Goal: Transaction & Acquisition: Obtain resource

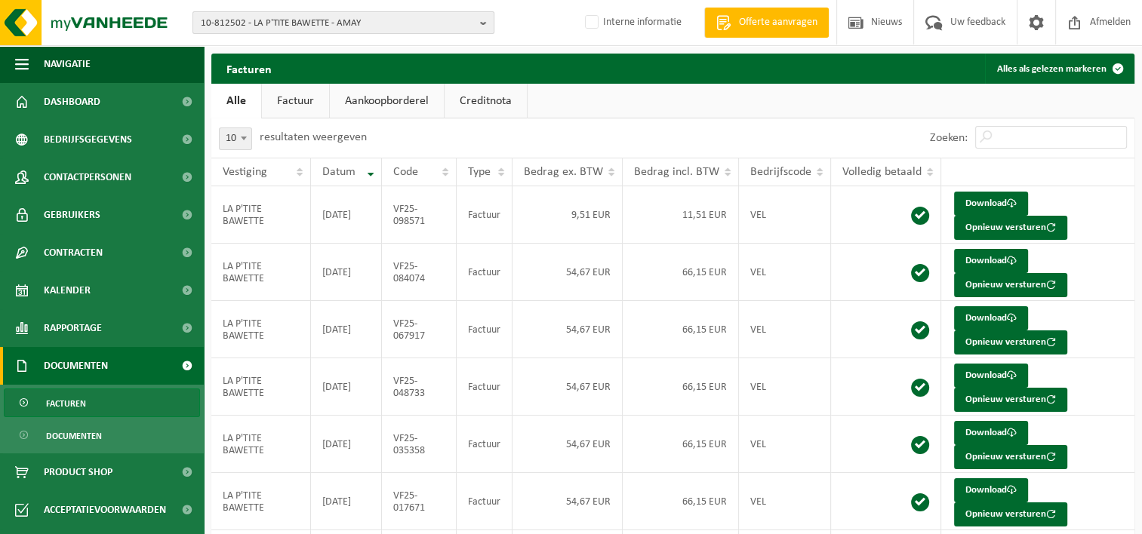
click at [255, 19] on span "10-812502 - LA P'TITE BAWETTE - AMAY" at bounding box center [337, 23] width 273 height 23
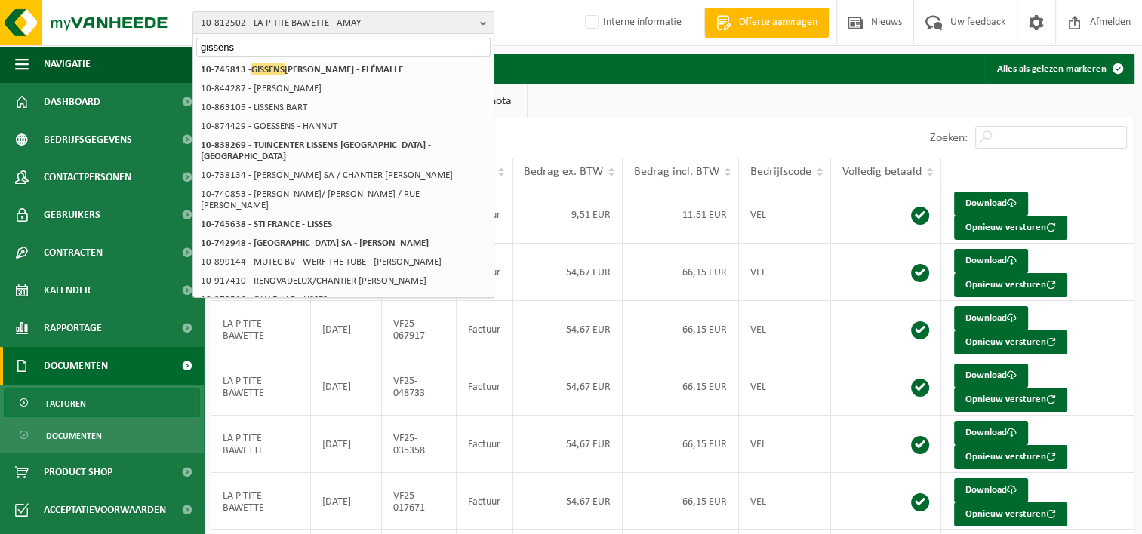
type input "gissens"
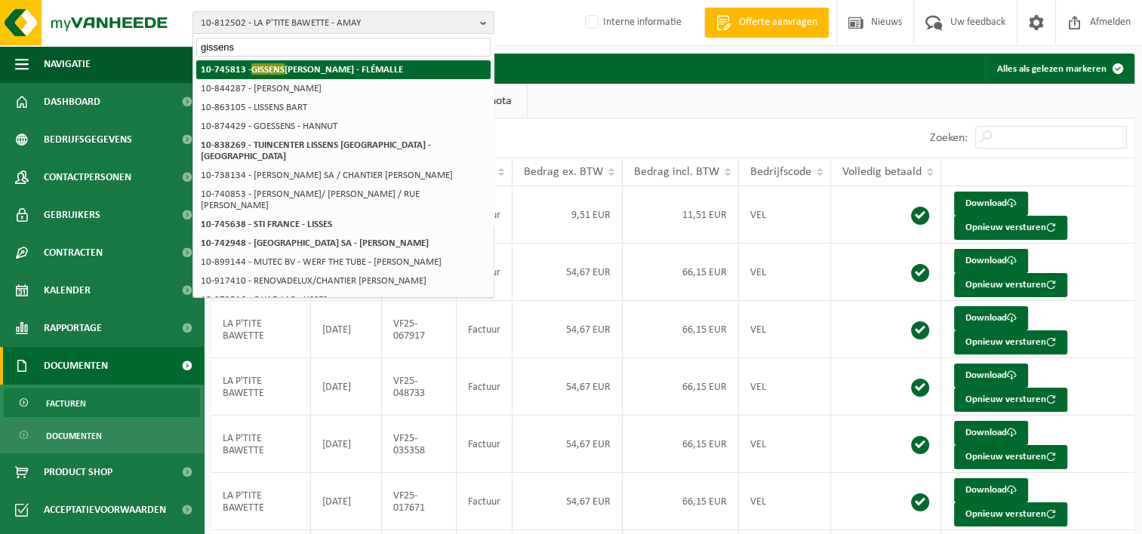
click at [308, 67] on strong "10-745813 - GISSENS GUY SRL - FLÉMALLE" at bounding box center [302, 68] width 202 height 11
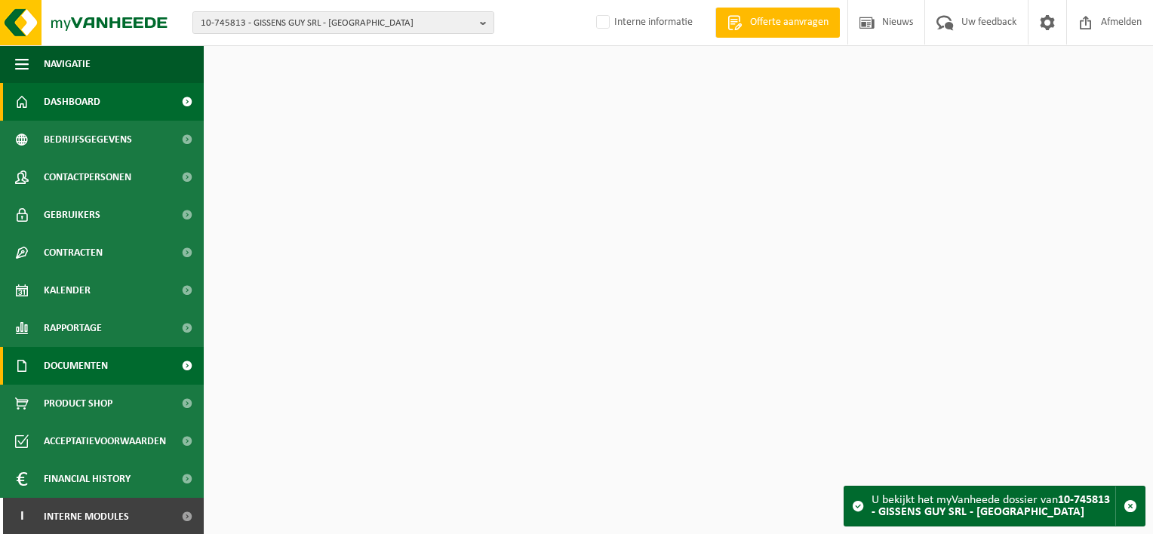
click at [114, 373] on link "Documenten" at bounding box center [102, 366] width 204 height 38
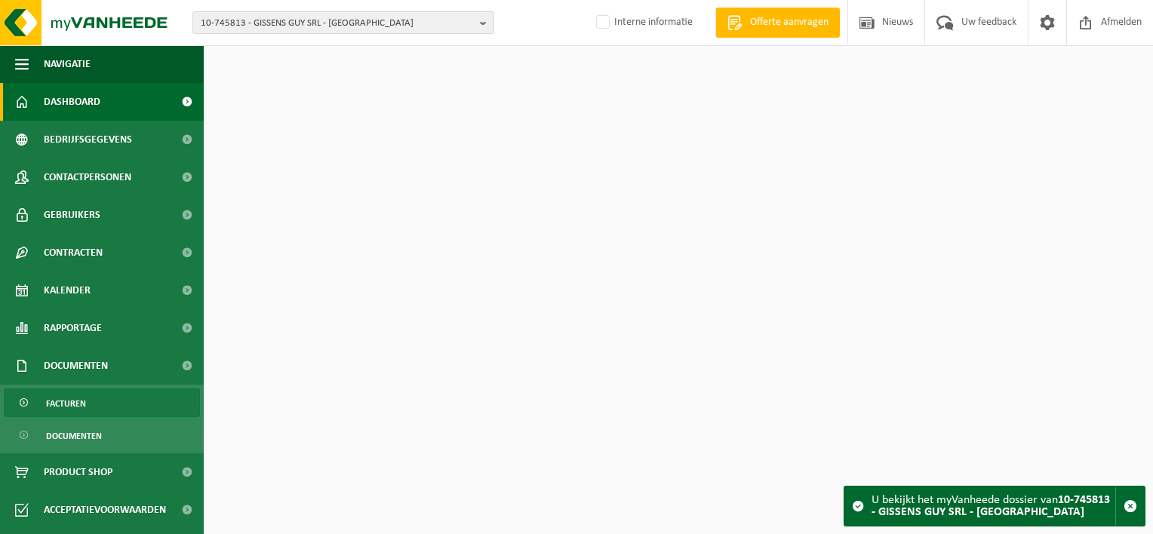
click at [112, 398] on link "Facturen" at bounding box center [102, 403] width 196 height 29
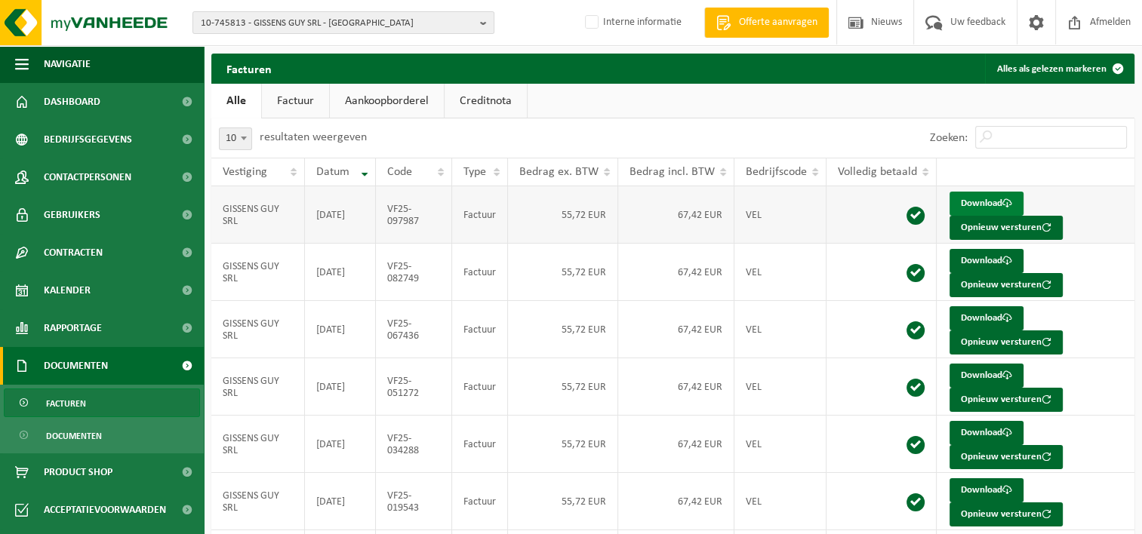
click at [976, 200] on link "Download" at bounding box center [986, 204] width 74 height 24
click at [296, 17] on span "10-745813 - GISSENS GUY SRL - FLÉMALLE" at bounding box center [337, 23] width 273 height 23
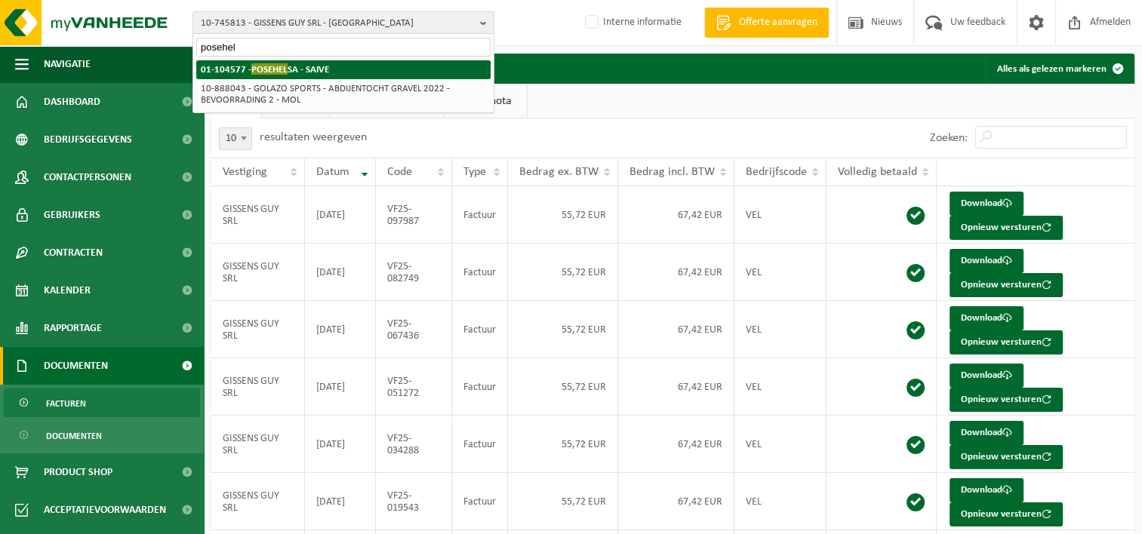
type input "posehel"
click at [367, 72] on li "01-104577 - POSEHEL SA - SAIVE" at bounding box center [343, 69] width 294 height 19
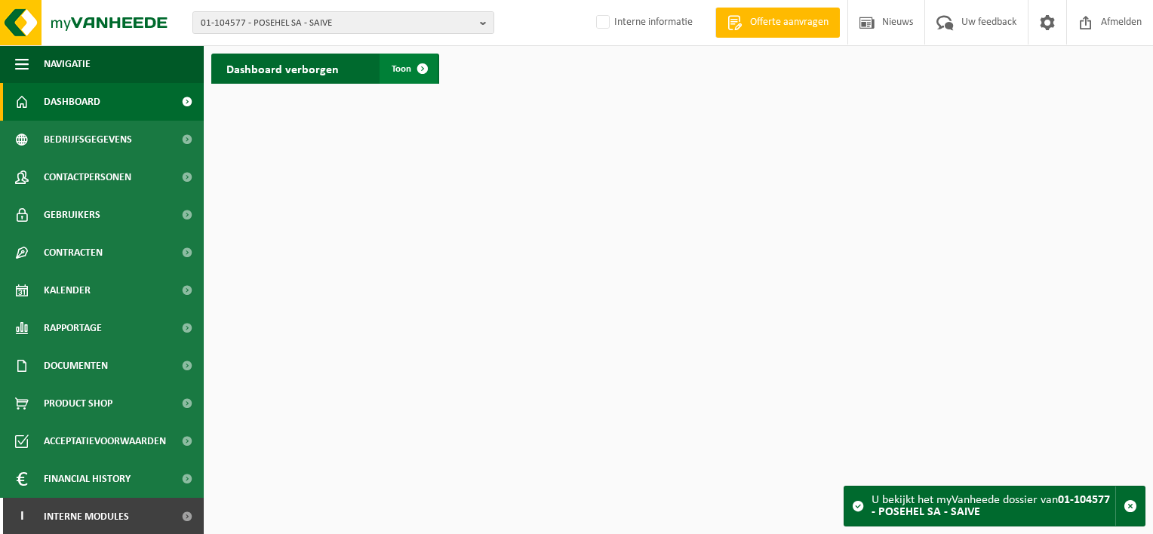
click at [419, 68] on span at bounding box center [423, 69] width 30 height 30
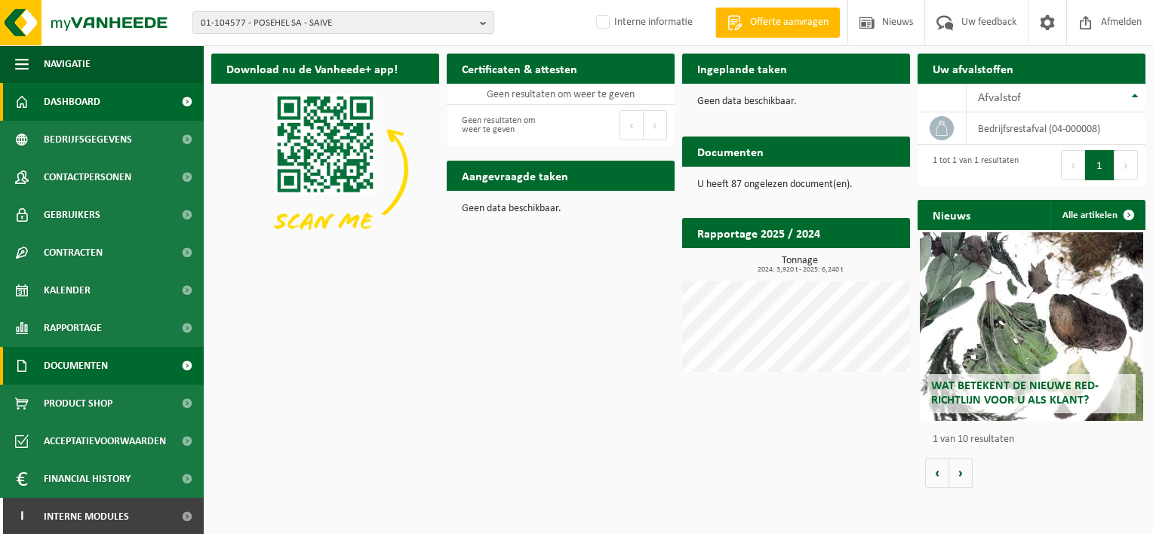
click at [121, 364] on link "Documenten" at bounding box center [102, 366] width 204 height 38
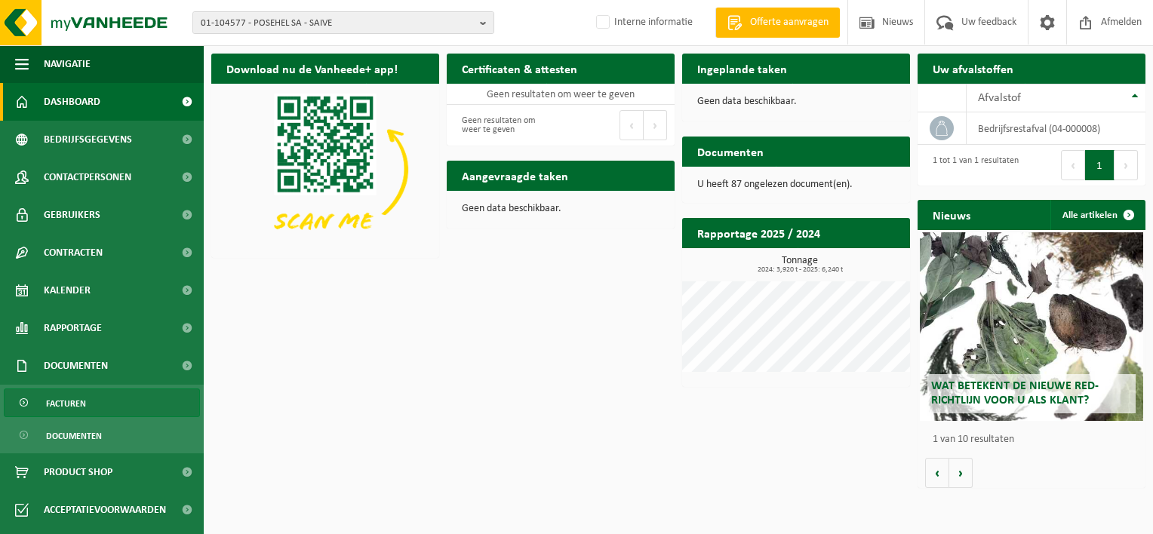
click at [124, 391] on link "Facturen" at bounding box center [102, 403] width 196 height 29
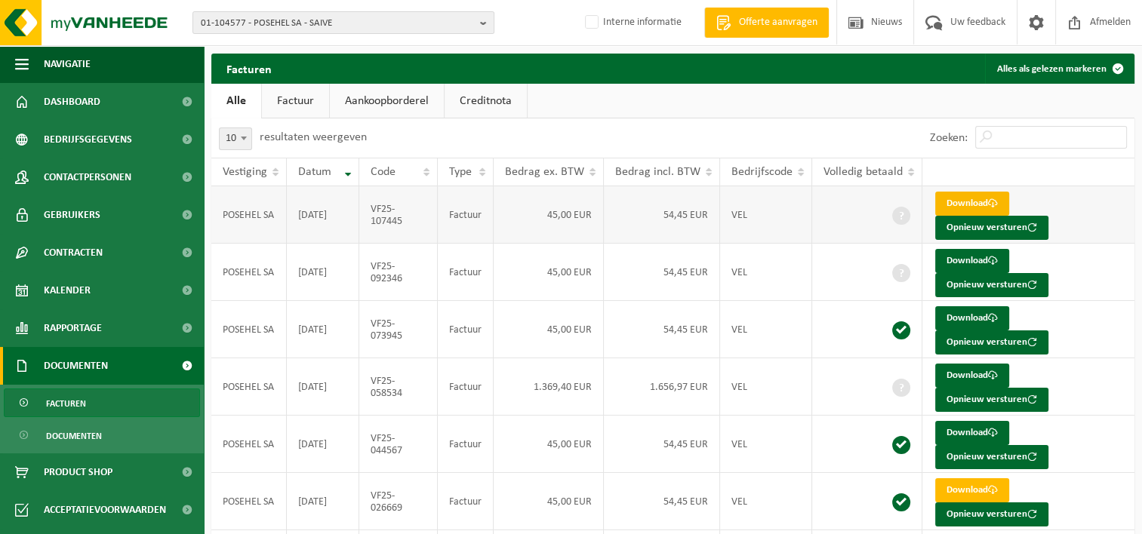
click at [963, 205] on link "Download" at bounding box center [972, 204] width 74 height 24
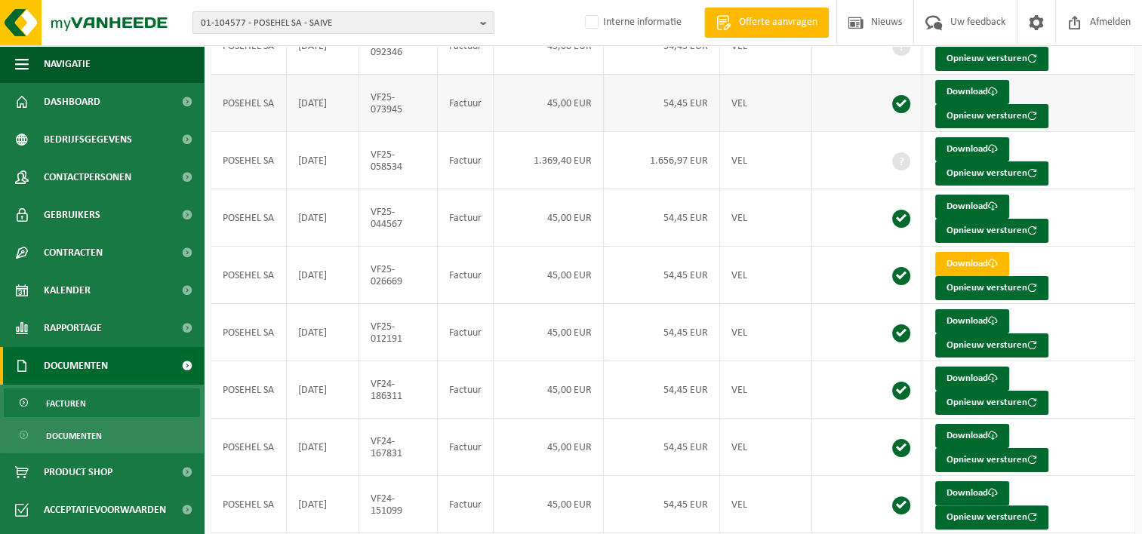
scroll to position [277, 0]
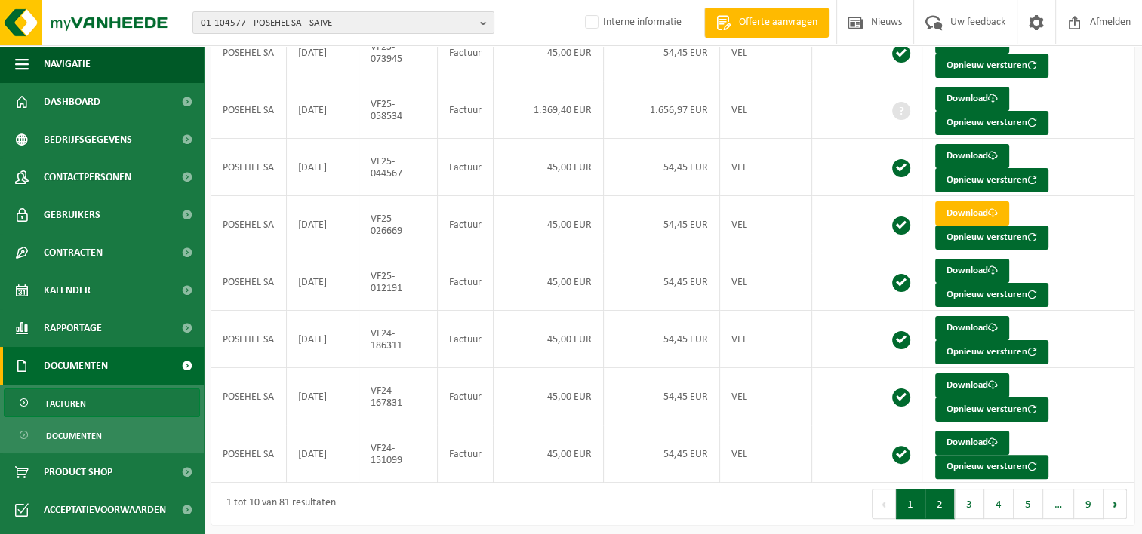
click at [946, 505] on button "2" at bounding box center [939, 504] width 29 height 30
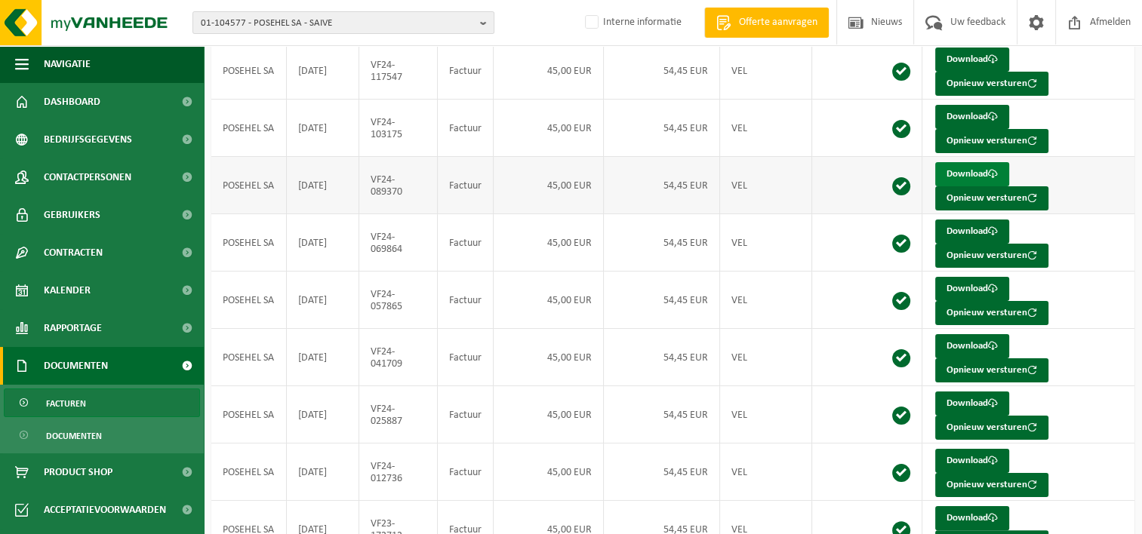
click at [975, 171] on link "Download" at bounding box center [972, 174] width 74 height 24
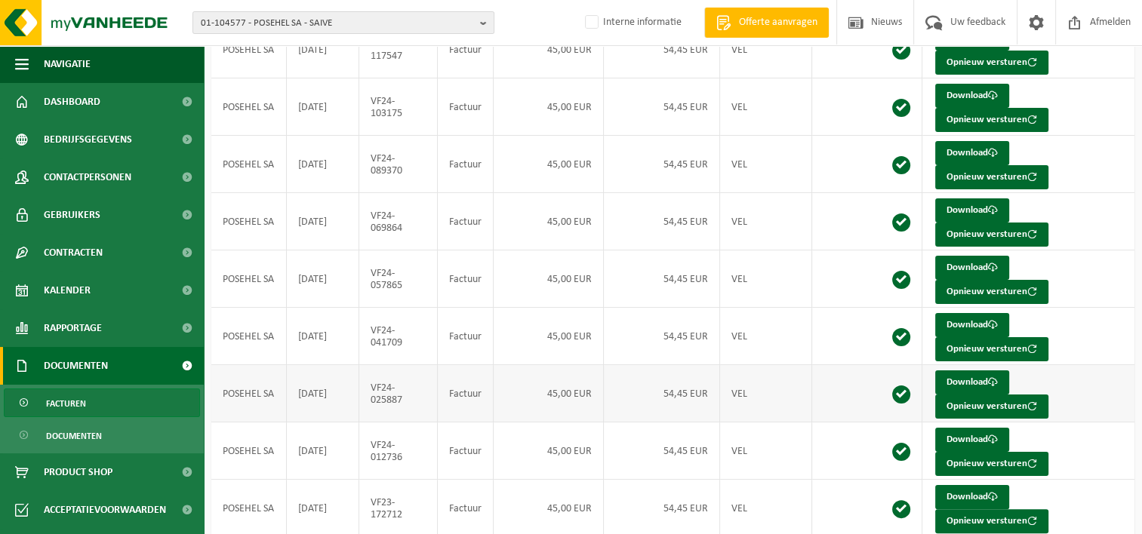
scroll to position [277, 0]
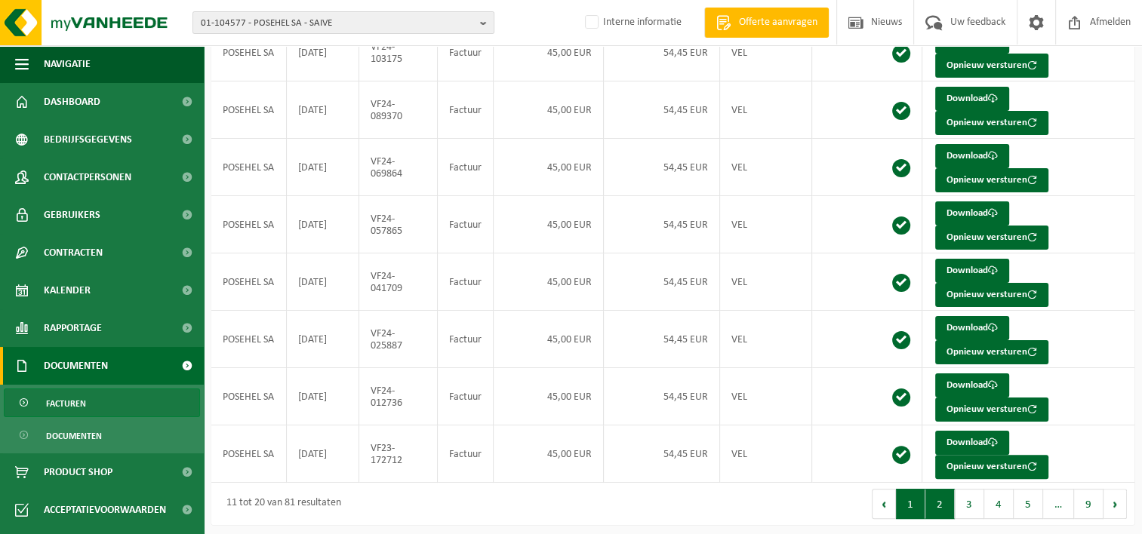
click at [911, 498] on button "1" at bounding box center [910, 504] width 29 height 30
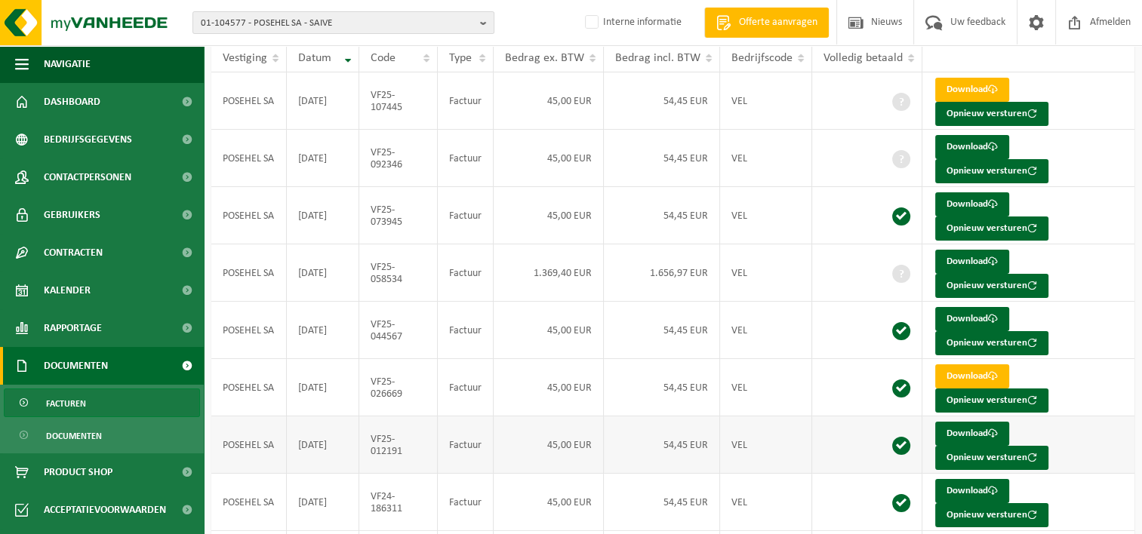
scroll to position [0, 0]
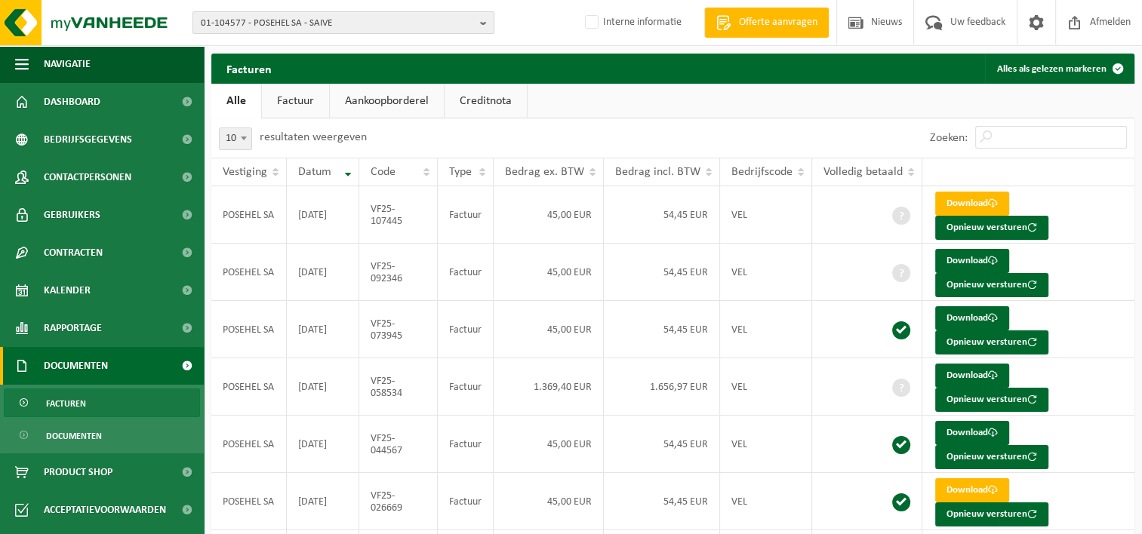
click at [263, 22] on span "01-104577 - POSEHEL SA - SAIVE" at bounding box center [337, 23] width 273 height 23
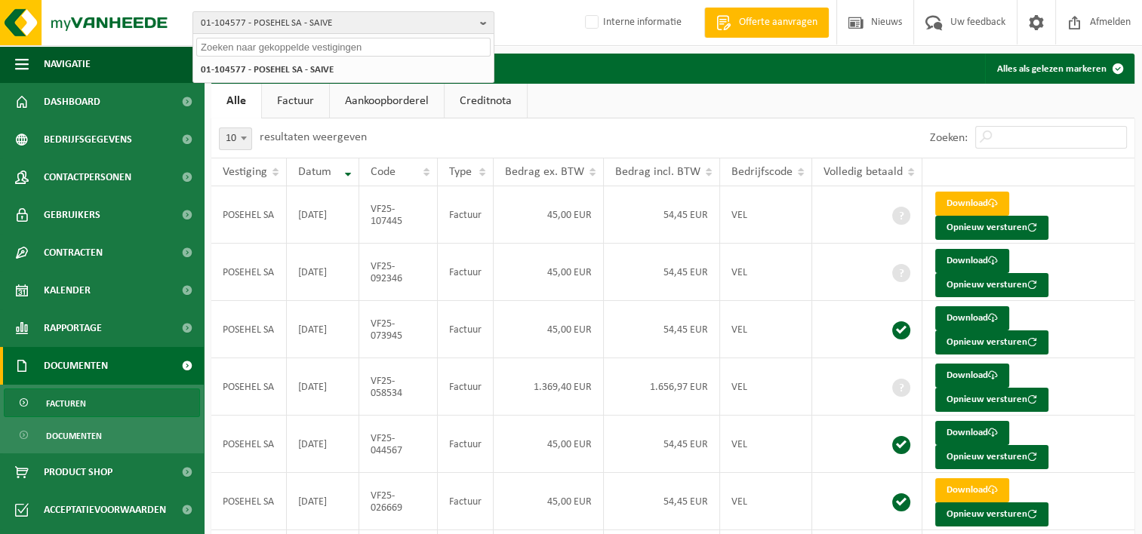
click at [306, 48] on input "text" at bounding box center [343, 47] width 294 height 19
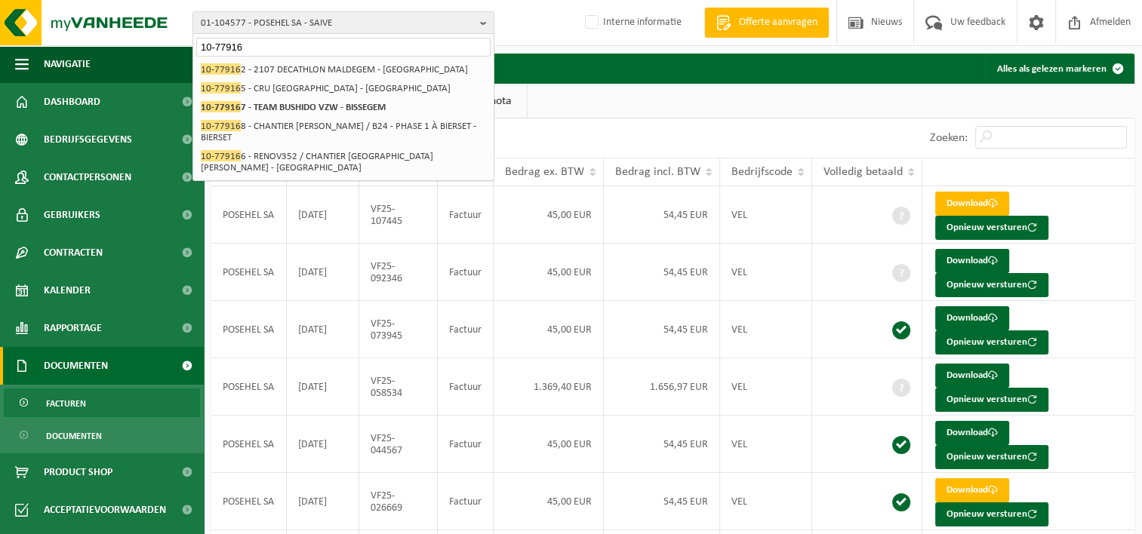
click at [223, 45] on input "10-77916" at bounding box center [343, 47] width 294 height 19
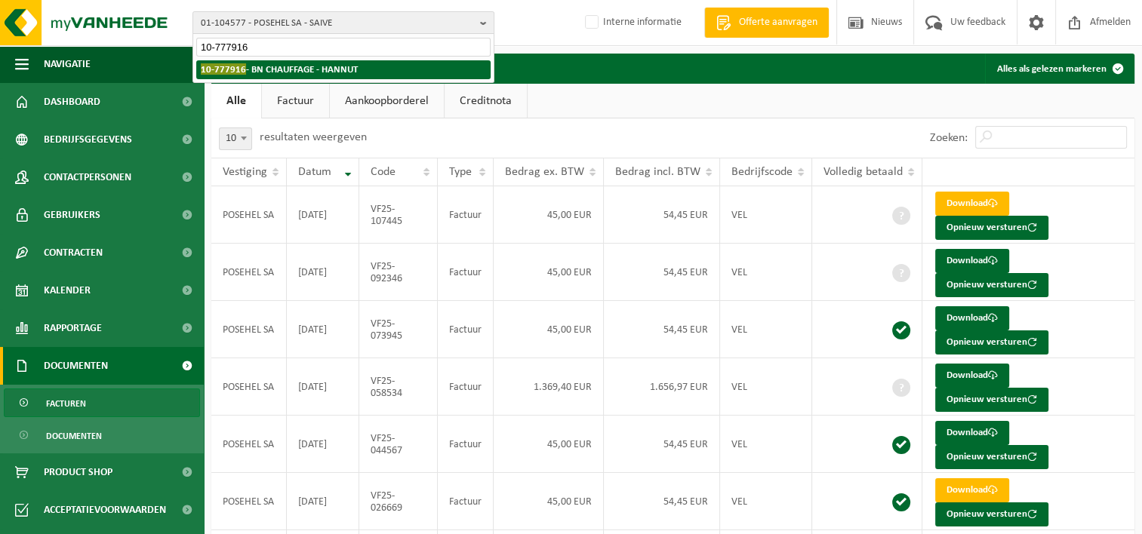
type input "10-777916"
click at [248, 69] on strong "10-777916 - BN CHAUFFAGE - HANNUT" at bounding box center [279, 68] width 157 height 11
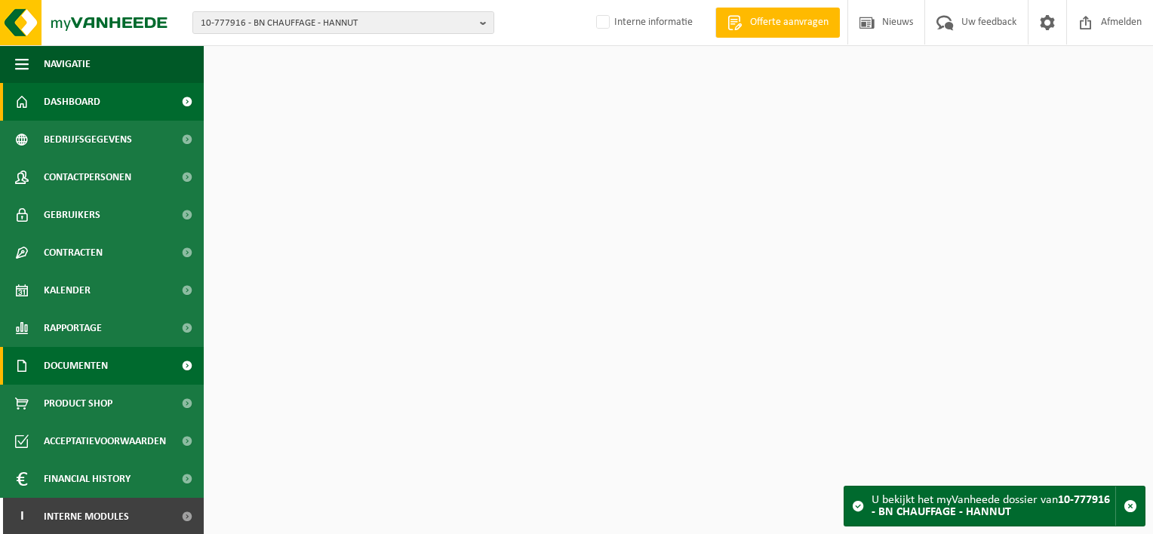
click at [112, 365] on link "Documenten" at bounding box center [102, 366] width 204 height 38
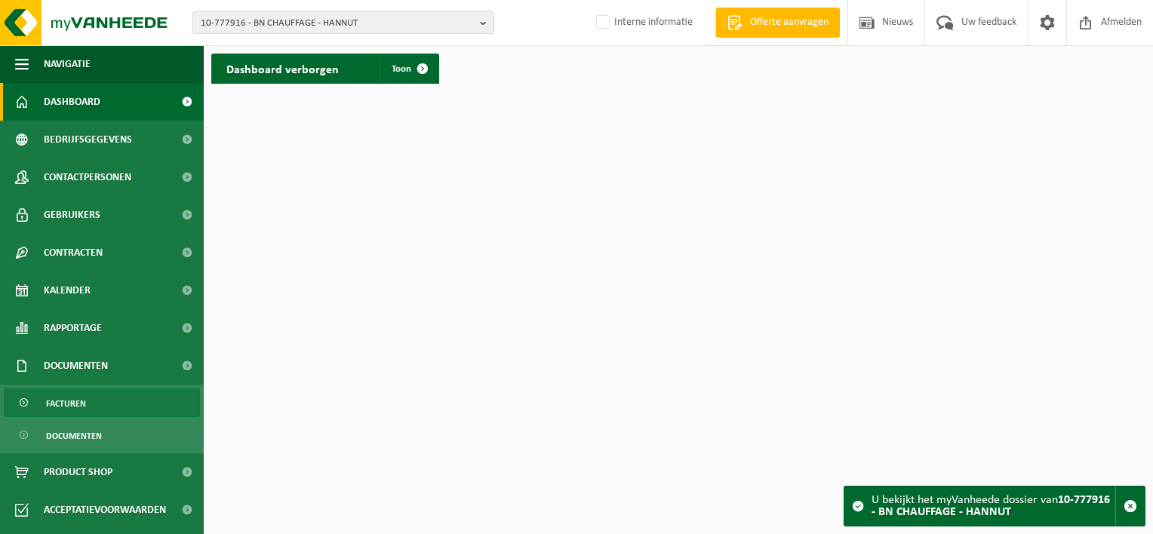
click at [111, 400] on link "Facturen" at bounding box center [102, 403] width 196 height 29
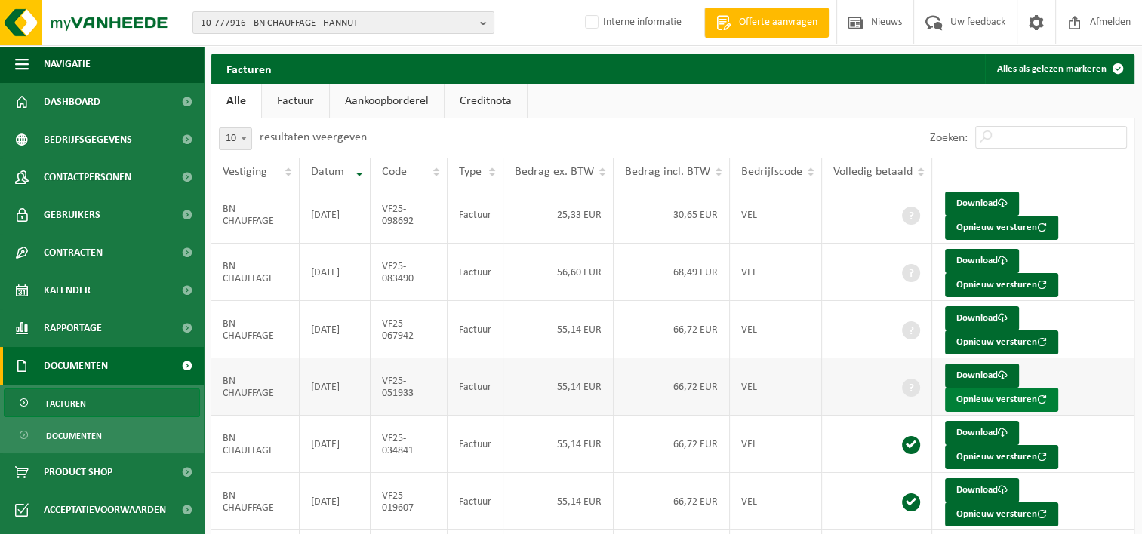
click at [978, 401] on button "Opnieuw versturen" at bounding box center [1001, 400] width 113 height 24
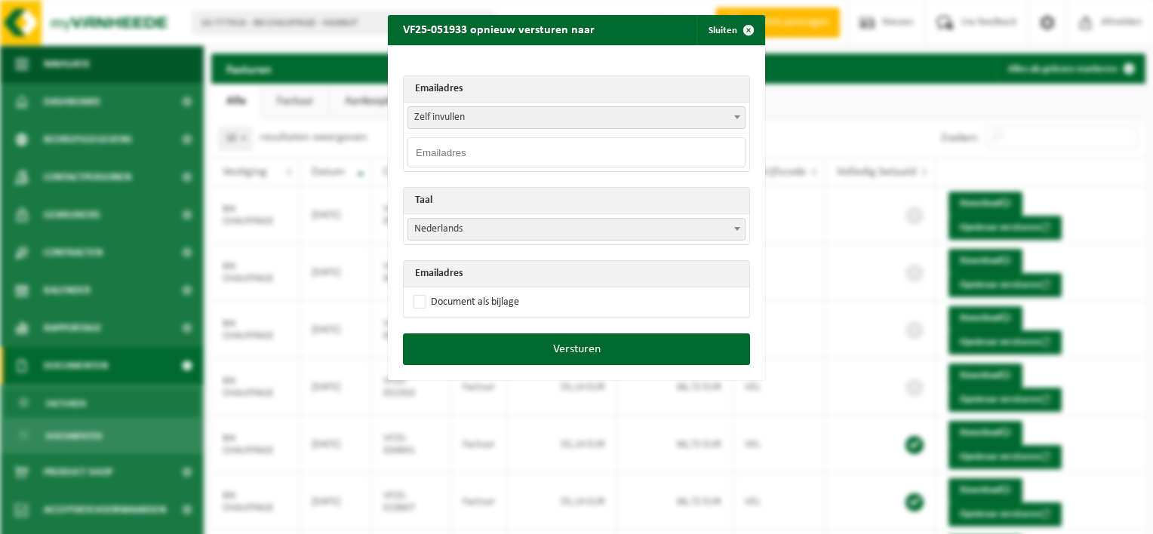
click at [465, 113] on span "Zelf invullen" at bounding box center [576, 117] width 337 height 21
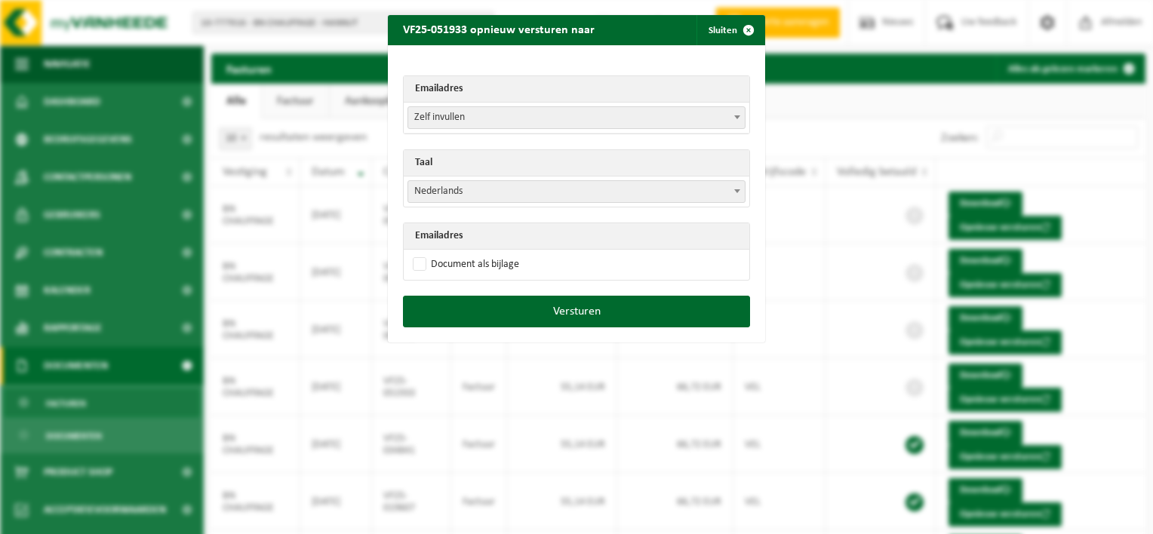
click at [516, 115] on span "Zelf invullen" at bounding box center [576, 117] width 337 height 21
click at [515, 120] on span "Zelf invullen" at bounding box center [576, 117] width 337 height 21
click at [464, 116] on span "Zelf invullen" at bounding box center [576, 117] width 337 height 21
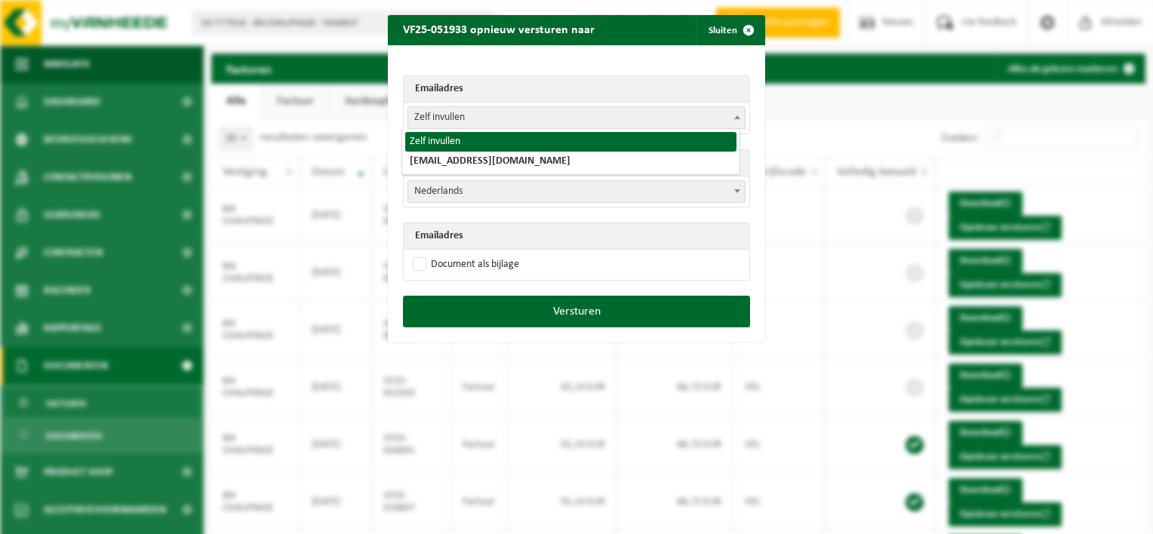
select select "0"
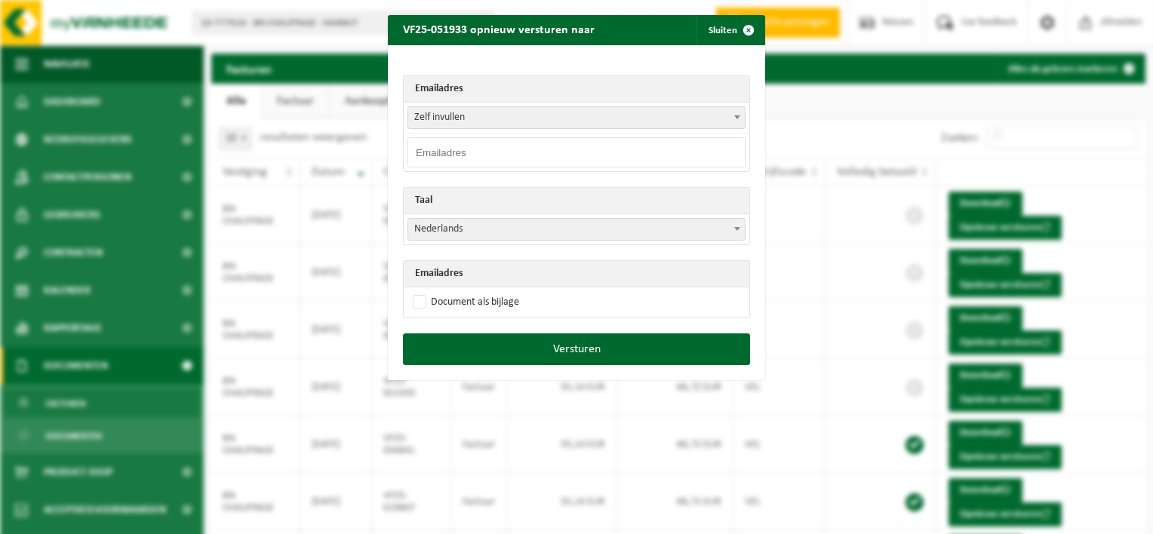
click at [445, 154] on input "email" at bounding box center [577, 152] width 338 height 30
type input "[PERSON_NAME][EMAIL_ADDRESS][DOMAIN_NAME]"
drag, startPoint x: 520, startPoint y: 144, endPoint x: 389, endPoint y: 149, distance: 130.6
click at [389, 149] on div "Emailadres Zelf invullen [EMAIL_ADDRESS][DOMAIN_NAME] Zelf invullen [EMAIL_ADDR…" at bounding box center [576, 189] width 377 height 288
drag, startPoint x: 740, startPoint y: 27, endPoint x: 768, endPoint y: 78, distance: 58.8
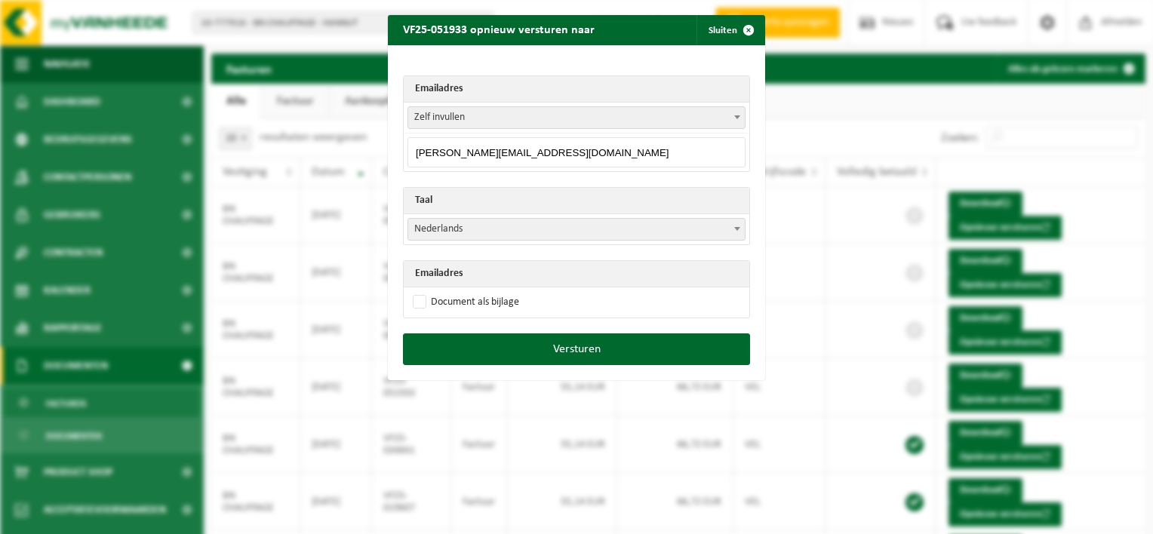
click at [740, 27] on span "button" at bounding box center [749, 30] width 30 height 30
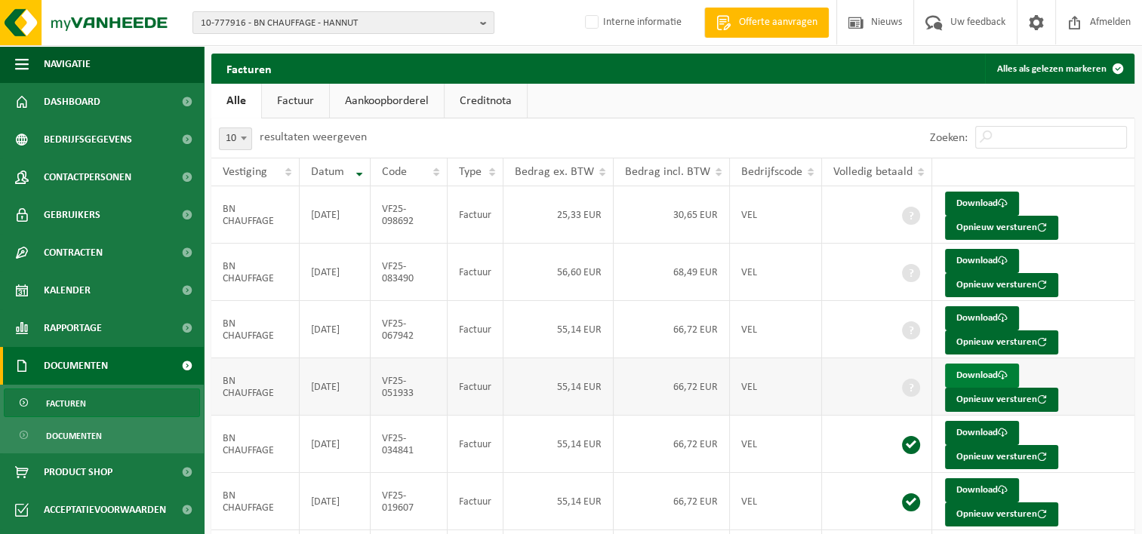
click at [965, 371] on link "Download" at bounding box center [982, 376] width 74 height 24
click at [965, 317] on link "Download" at bounding box center [982, 318] width 74 height 24
click at [965, 259] on link "Download" at bounding box center [982, 261] width 74 height 24
click at [1122, 200] on td "Download Opnieuw versturen" at bounding box center [1033, 214] width 202 height 57
click at [986, 202] on link "Download" at bounding box center [982, 204] width 74 height 24
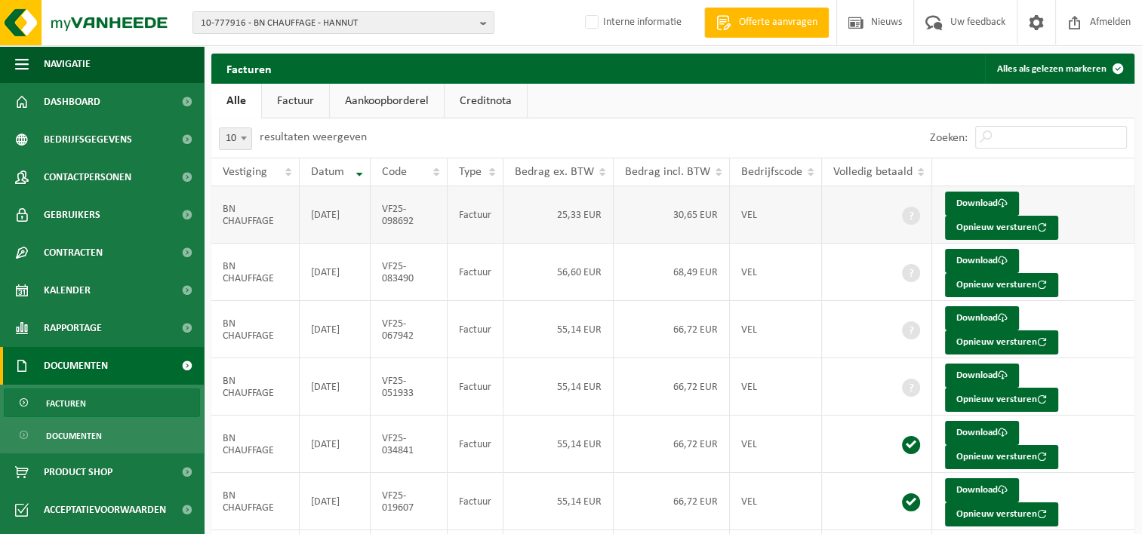
click at [1096, 205] on td "Download Opnieuw versturen" at bounding box center [1033, 214] width 202 height 57
